Goal: Transaction & Acquisition: Subscribe to service/newsletter

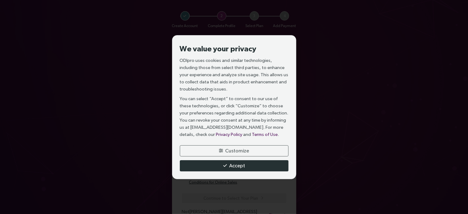
click at [236, 166] on span "Accept" at bounding box center [237, 165] width 16 height 8
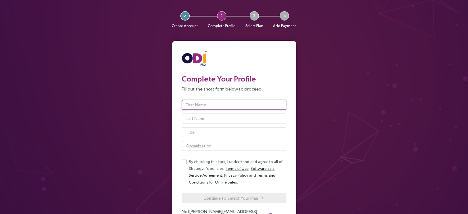
click at [244, 104] on input "text" at bounding box center [234, 105] width 104 height 10
type input "Doug"
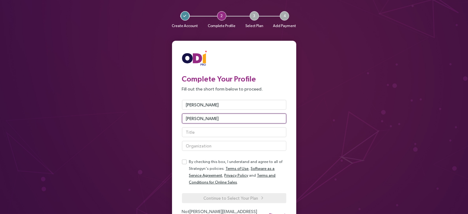
type input "Rauenzahn"
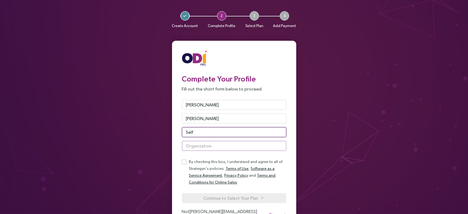
type input "Self"
click at [262, 146] on input "text" at bounding box center [234, 146] width 104 height 10
type input "Self"
click at [341, 141] on div "Create Account 2 Complete Profile 3 Select Plan 4 Add Payment Complete Your Pro…" at bounding box center [234, 126] width 234 height 252
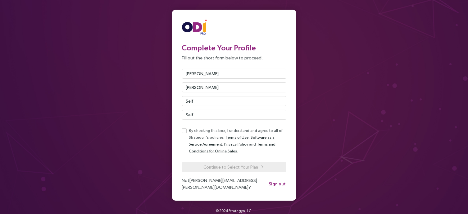
scroll to position [31, 0]
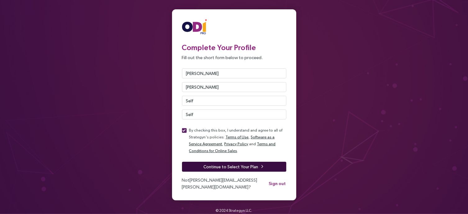
click at [238, 164] on span "Continue to Select Your Plan" at bounding box center [231, 166] width 55 height 7
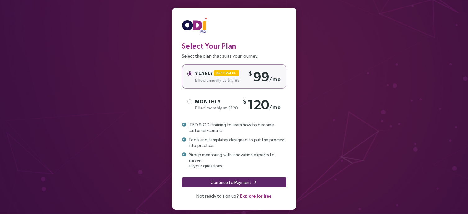
scroll to position [39, 0]
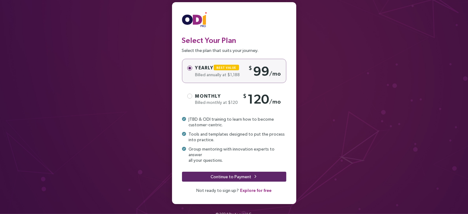
click at [219, 102] on span "Billed monthly at $120" at bounding box center [216, 102] width 43 height 5
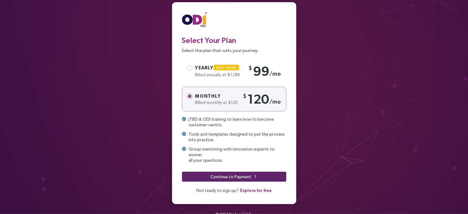
scroll to position [43, 0]
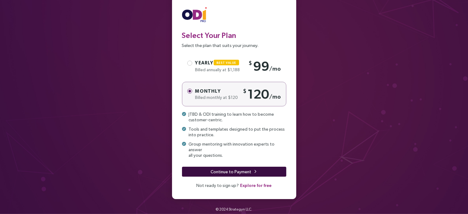
click at [263, 166] on button "Continue to Payment" at bounding box center [234, 171] width 104 height 10
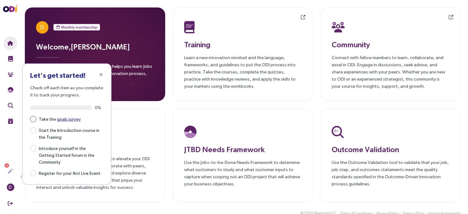
click at [68, 117] on link "goals survey" at bounding box center [69, 118] width 24 height 5
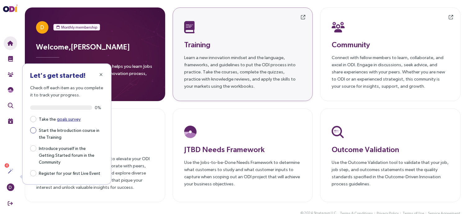
click at [69, 130] on span "Start the Introduction course in the Training" at bounding box center [69, 133] width 67 height 14
click at [56, 130] on span "Start the Introduction course in the Training" at bounding box center [69, 133] width 67 height 14
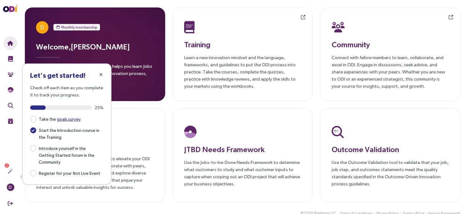
click at [100, 75] on icon "button" at bounding box center [101, 74] width 3 height 4
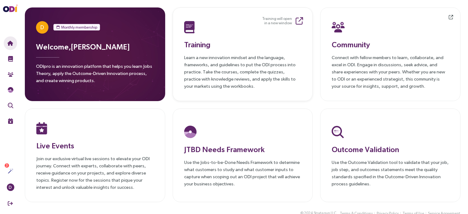
click at [201, 45] on h3 "Training" at bounding box center [242, 44] width 117 height 11
